Goal: Task Accomplishment & Management: Manage account settings

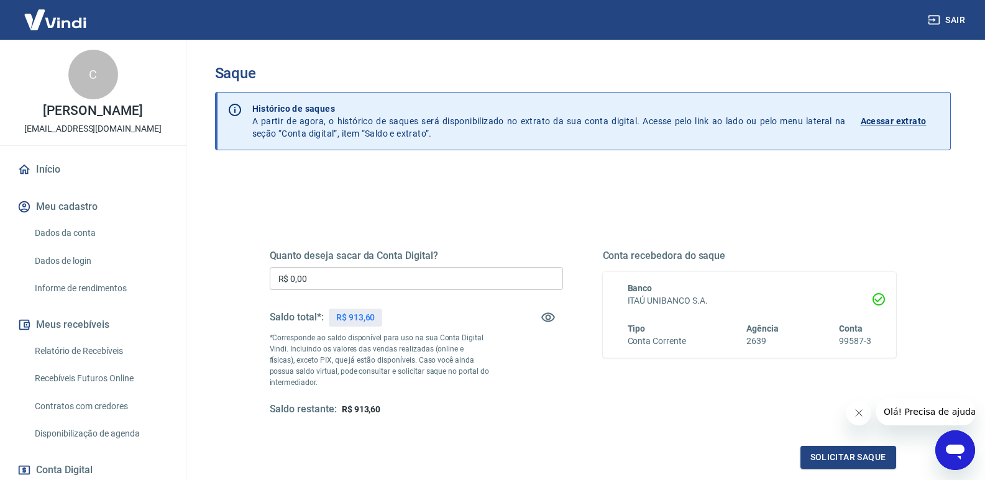
click at [958, 22] on button "Sair" at bounding box center [947, 20] width 45 height 23
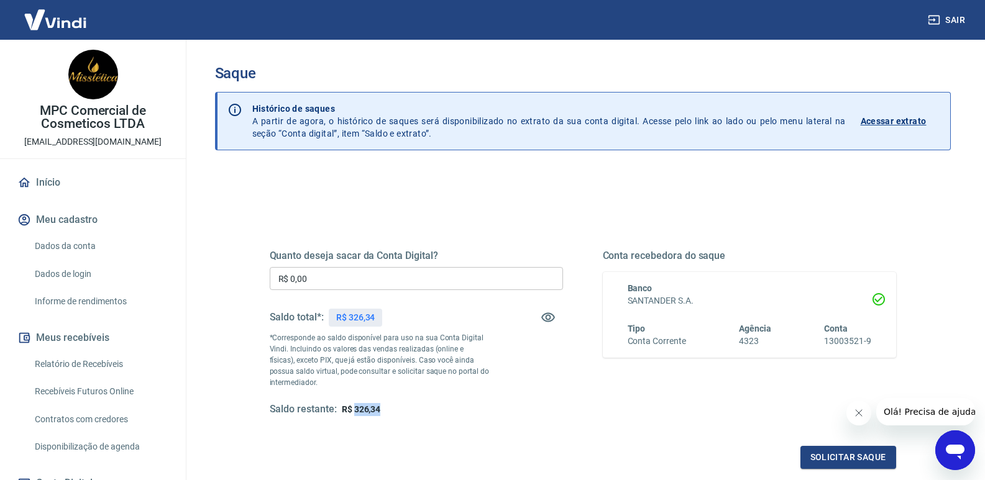
drag, startPoint x: 354, startPoint y: 408, endPoint x: 388, endPoint y: 407, distance: 34.2
click at [388, 407] on div "Saldo restante: R$ 326,34" at bounding box center [416, 409] width 293 height 13
copy span "326,34"
